Goal: Task Accomplishment & Management: Complete application form

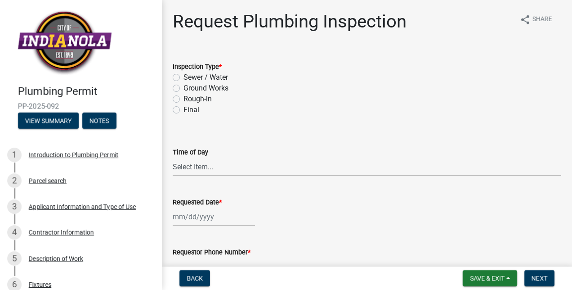
click at [183, 88] on label "Ground Works" at bounding box center [205, 88] width 45 height 11
click at [183, 88] on input "Ground Works" at bounding box center [186, 86] width 6 height 6
radio input "true"
click at [207, 175] on select "Select Item... AM PM" at bounding box center [367, 166] width 388 height 18
click at [173, 157] on select "Select Item... AM PM" at bounding box center [367, 166] width 388 height 18
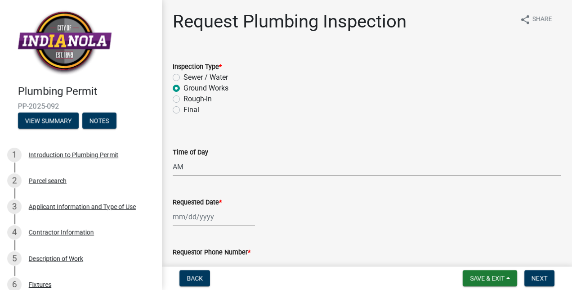
select select "5e6fc4d6-0be1-48fa-8ebd-0c1600940a56"
select select "8"
select select "2025"
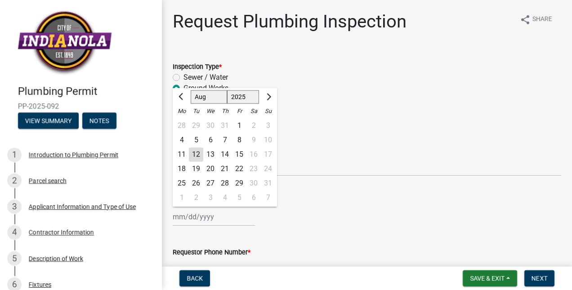
click at [199, 210] on div "[PERSON_NAME] Feb Mar Apr [PERSON_NAME][DATE] Oct Nov [DATE] 1526 1527 1528 152…" at bounding box center [214, 216] width 82 height 18
click at [207, 156] on div "13" at bounding box center [210, 154] width 14 height 14
type input "[DATE]"
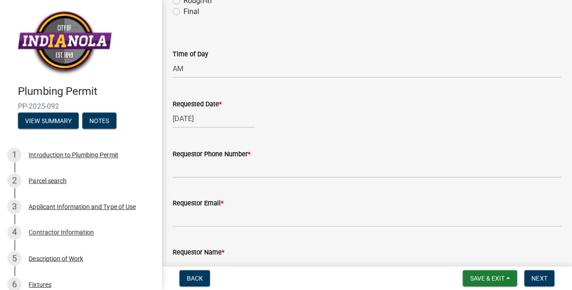
scroll to position [137, 0]
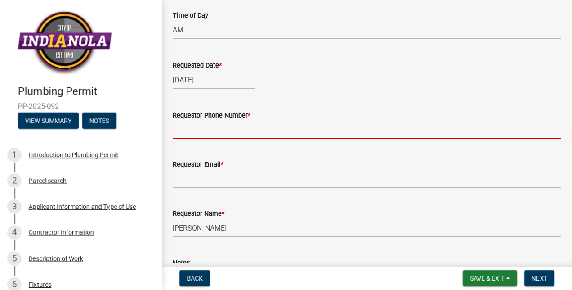
click at [222, 129] on input "Requestor Phone Number *" at bounding box center [367, 129] width 388 height 18
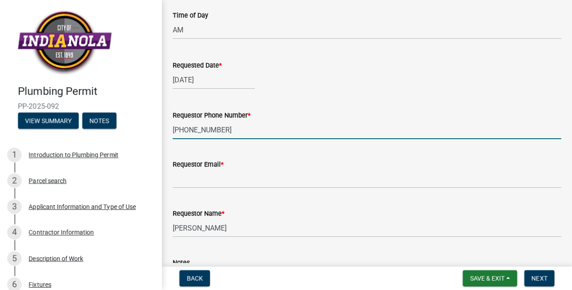
type input "[PHONE_NUMBER]"
click at [217, 191] on wm-data-entity-input "Requestor Email *" at bounding box center [367, 170] width 388 height 49
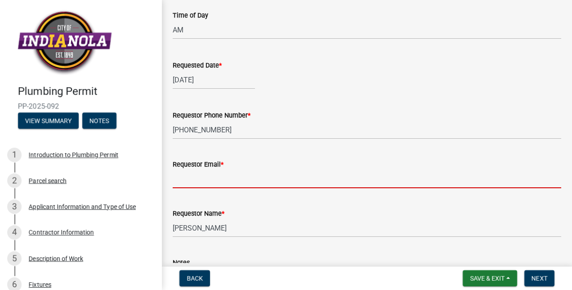
click at [210, 174] on input "Requestor Email *" at bounding box center [367, 179] width 388 height 18
type input ","
type input "[EMAIL_ADDRESS][DOMAIN_NAME]"
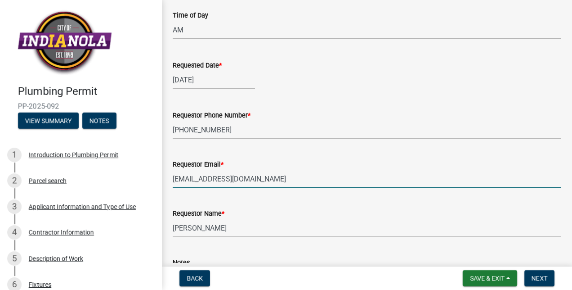
scroll to position [226, 0]
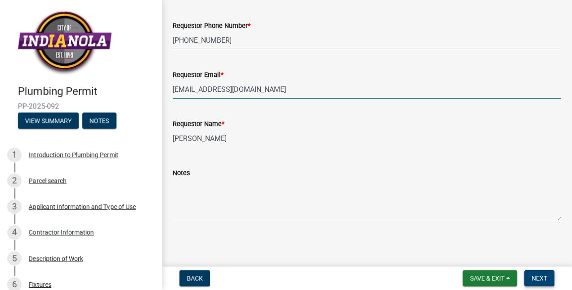
click at [540, 277] on span "Next" at bounding box center [539, 277] width 16 height 7
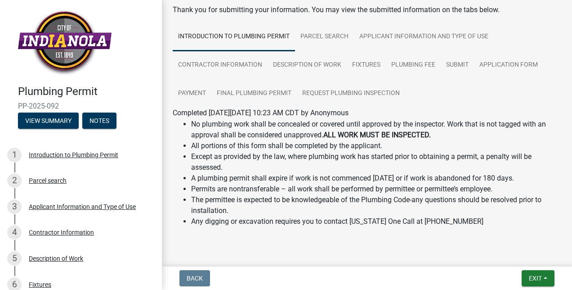
scroll to position [44, 0]
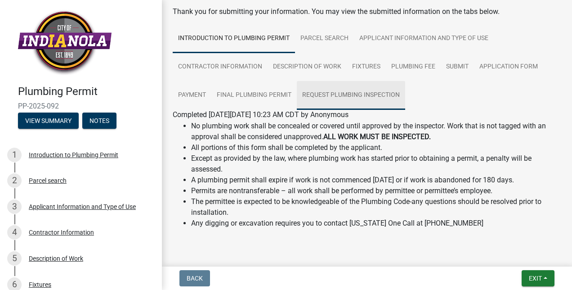
click at [326, 94] on link "Request Plumbing Inspection" at bounding box center [351, 95] width 108 height 29
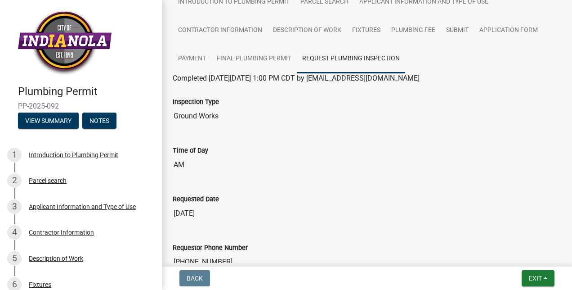
scroll to position [0, 0]
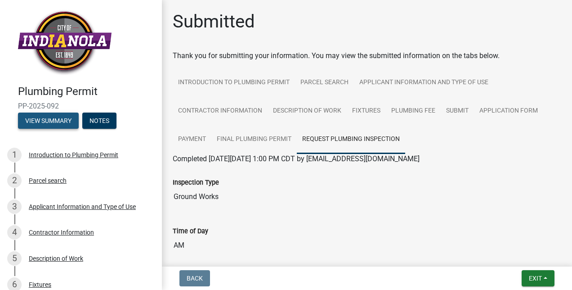
click at [32, 125] on button "View Summary" at bounding box center [48, 120] width 61 height 16
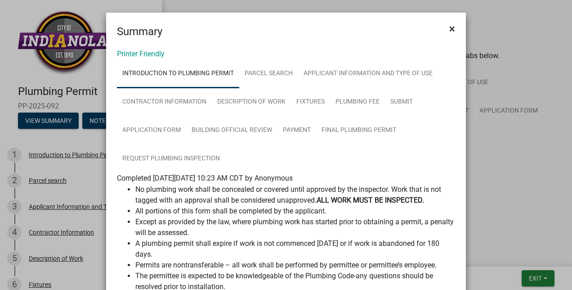
click at [450, 32] on span "×" at bounding box center [452, 28] width 6 height 13
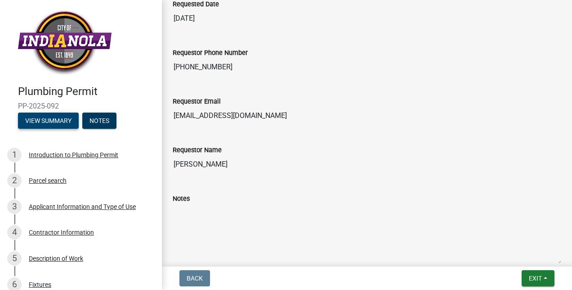
scroll to position [350, 0]
